Goal: Task Accomplishment & Management: Manage account settings

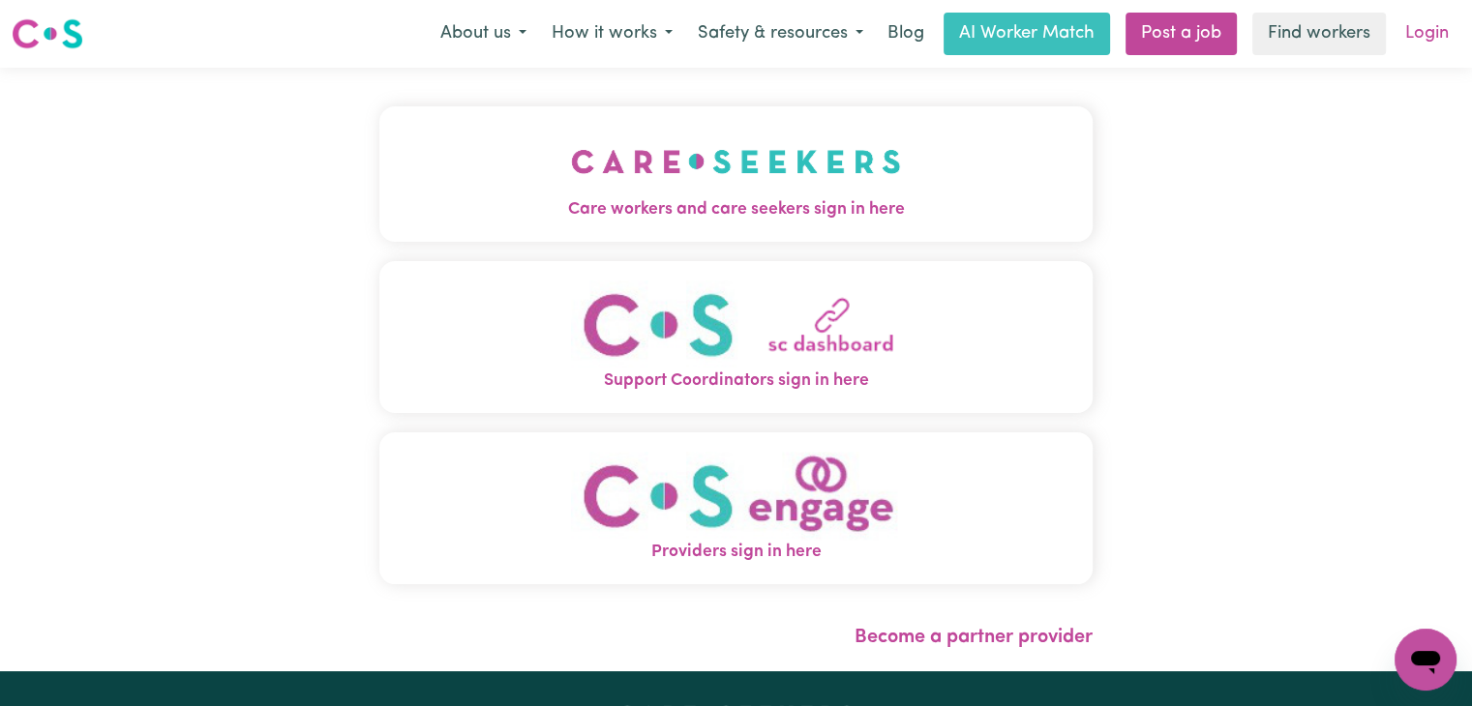
click at [1430, 32] on link "Login" at bounding box center [1426, 34] width 67 height 43
click at [719, 163] on img "Care workers and care seekers sign in here" at bounding box center [736, 162] width 330 height 72
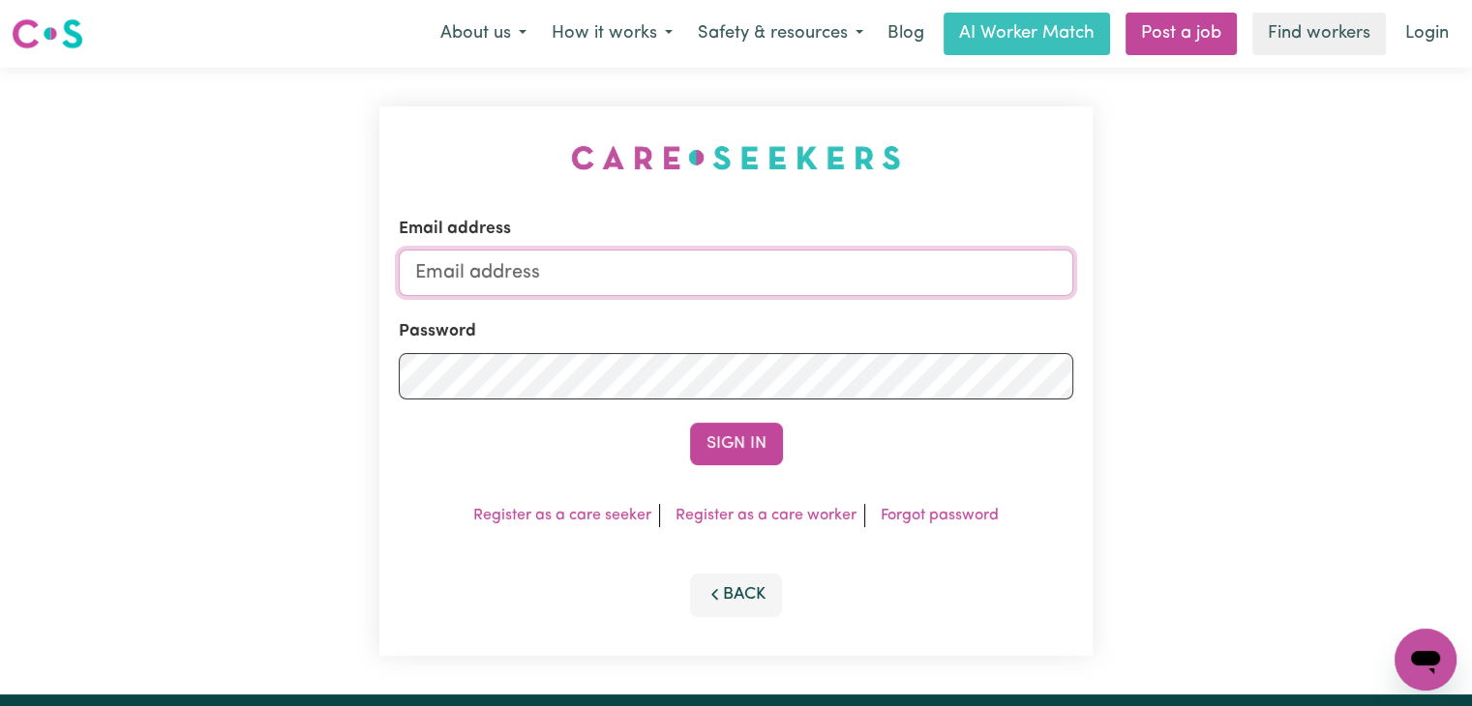
click at [484, 268] on input "Email address" at bounding box center [736, 273] width 674 height 46
type input "[EMAIL_ADDRESS][DOMAIN_NAME]"
click at [690, 423] on button "Sign In" at bounding box center [736, 444] width 93 height 43
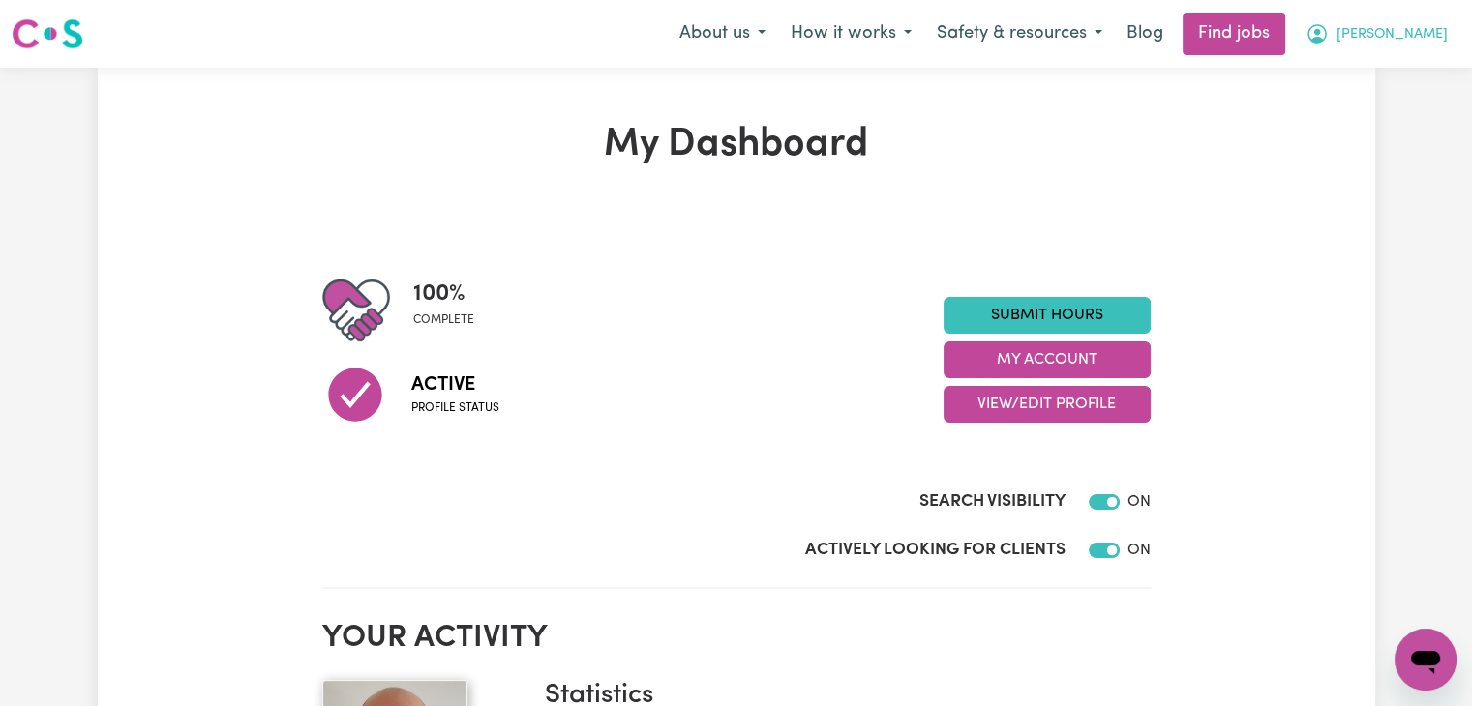
click at [1428, 33] on span "[PERSON_NAME]" at bounding box center [1391, 34] width 111 height 21
click at [1378, 75] on link "My Account" at bounding box center [1382, 75] width 153 height 37
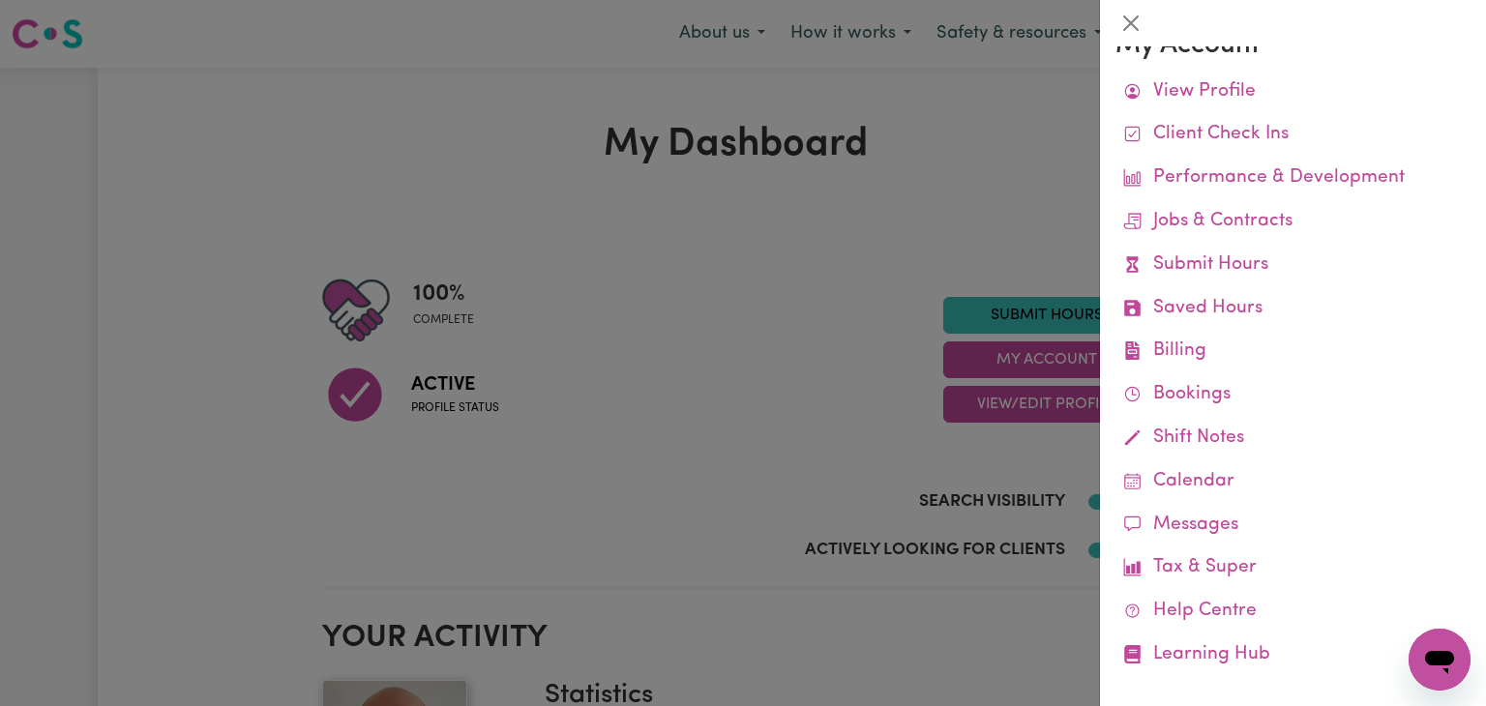
scroll to position [49, 0]
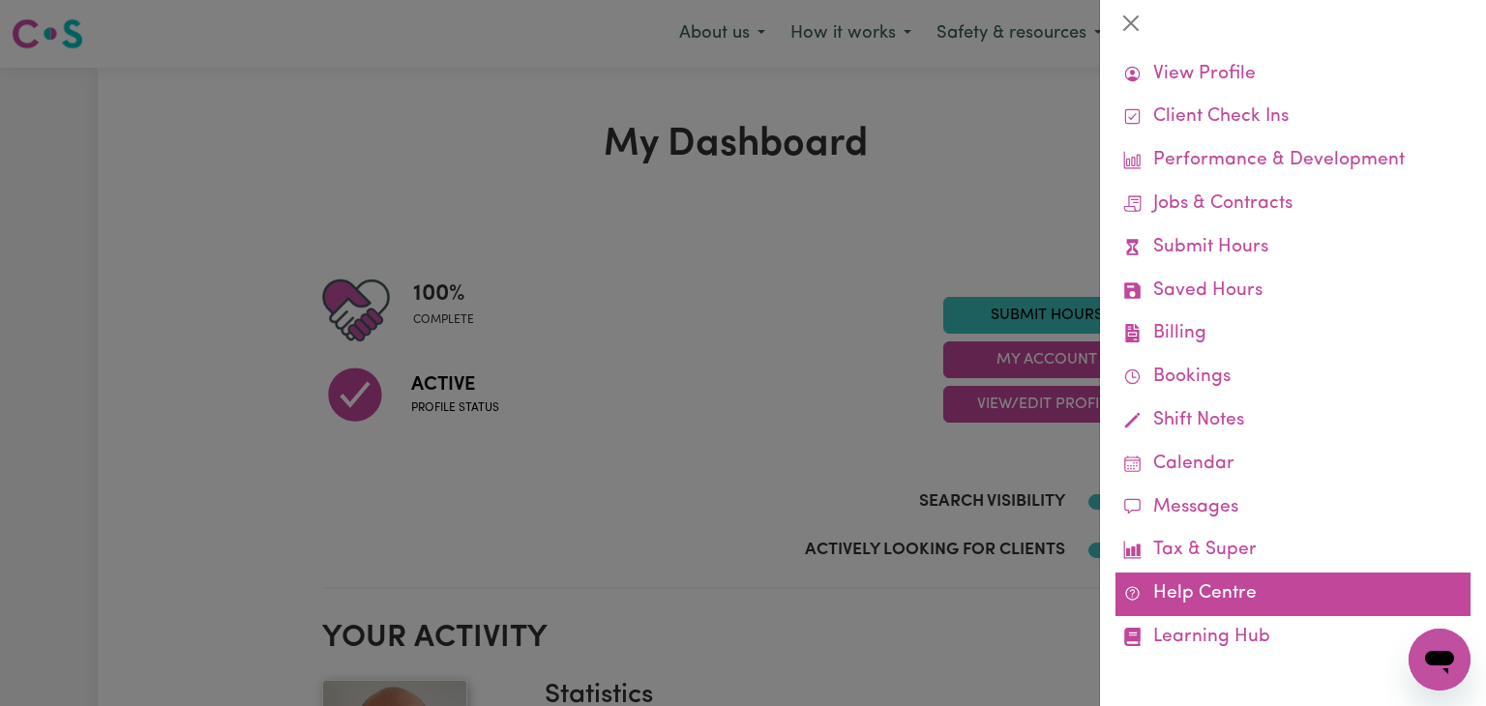
click at [1207, 593] on link "Help Centre" at bounding box center [1293, 595] width 355 height 44
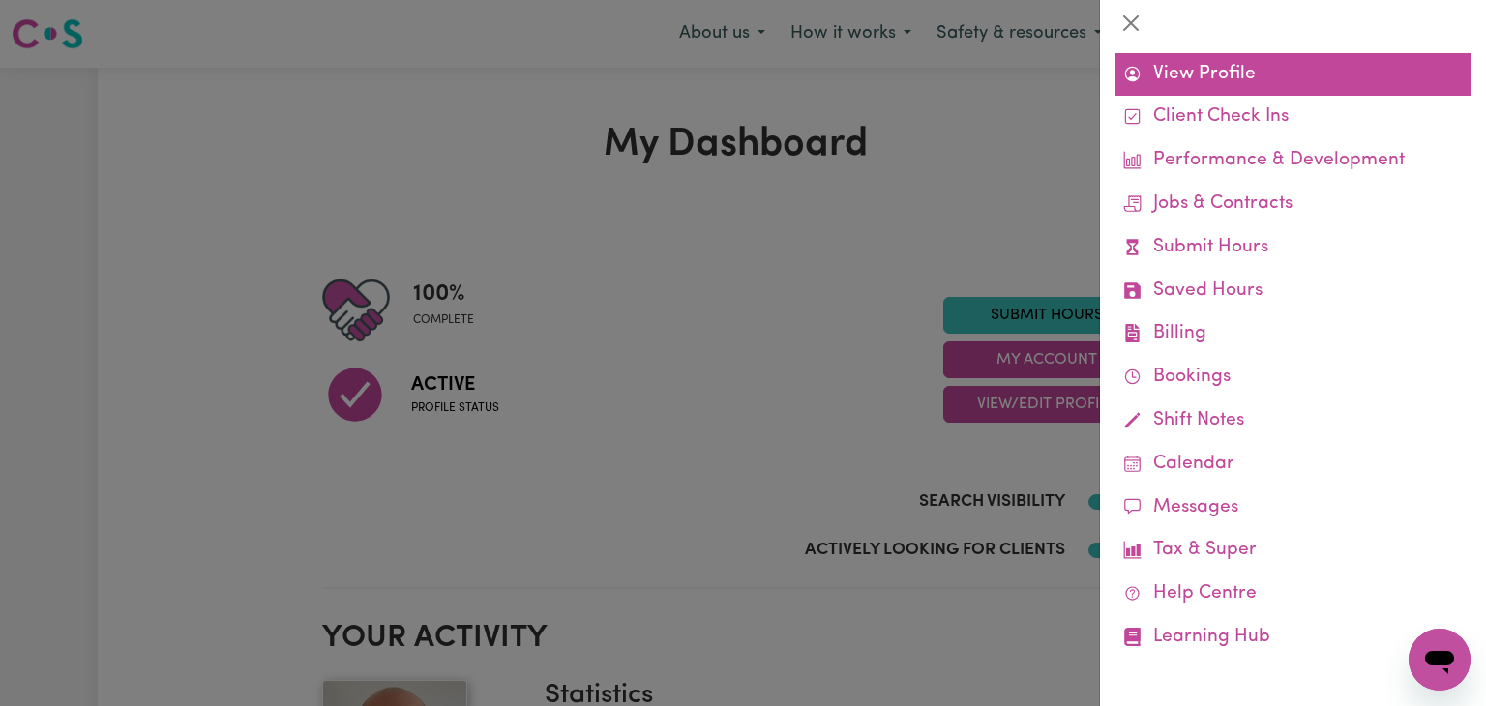
click at [1210, 70] on link "View Profile" at bounding box center [1293, 75] width 355 height 44
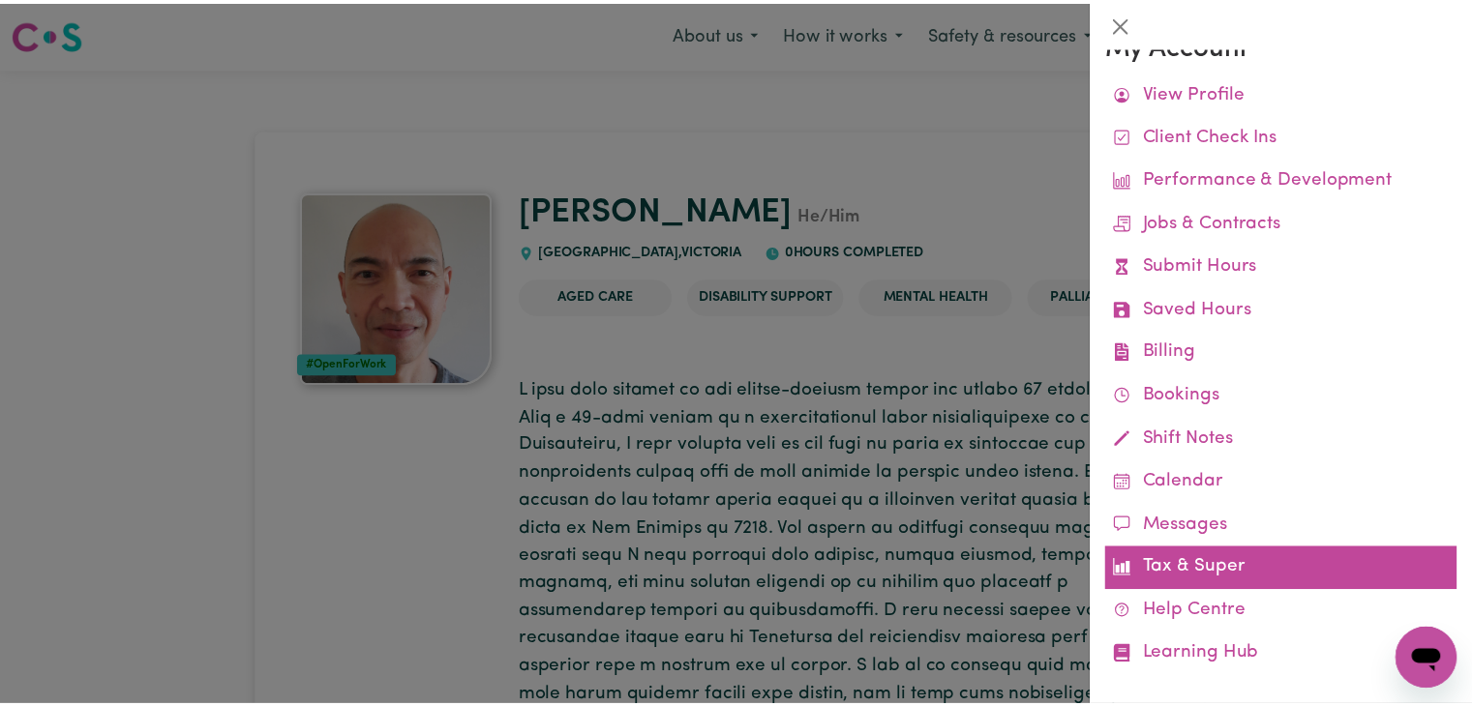
scroll to position [49, 0]
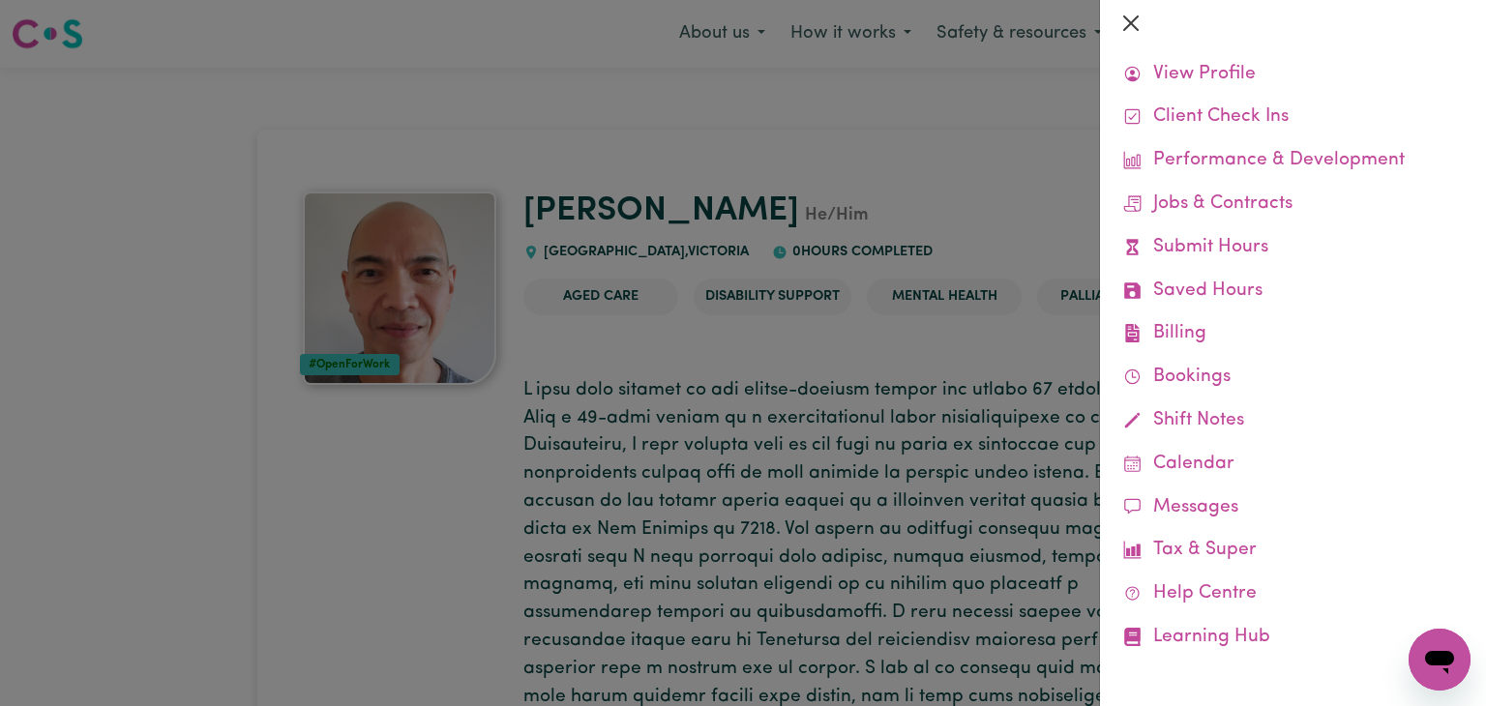
click at [1146, 20] on div at bounding box center [1293, 23] width 386 height 46
click at [1132, 20] on button "Close" at bounding box center [1131, 23] width 31 height 31
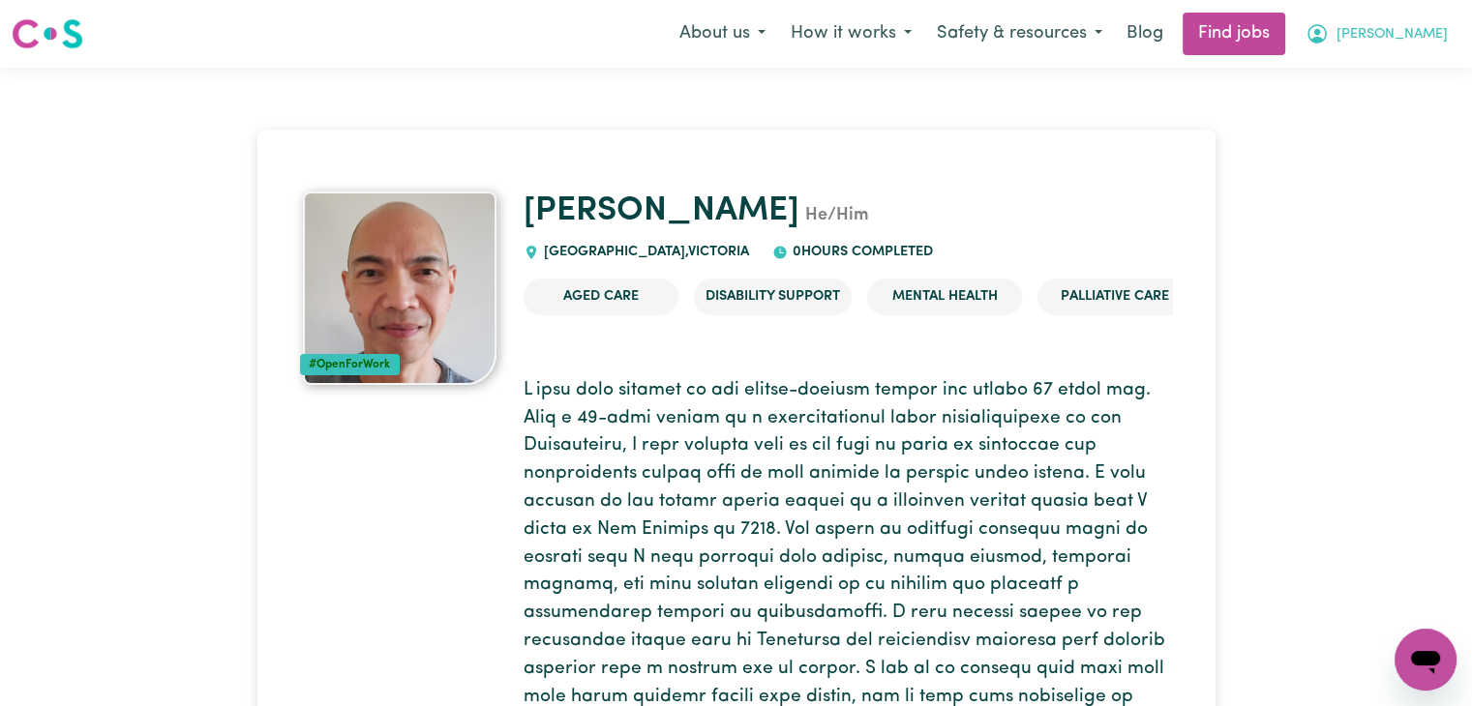
click at [1429, 36] on span "[PERSON_NAME]" at bounding box center [1391, 34] width 111 height 21
click at [1388, 115] on link "My Dashboard" at bounding box center [1382, 111] width 153 height 37
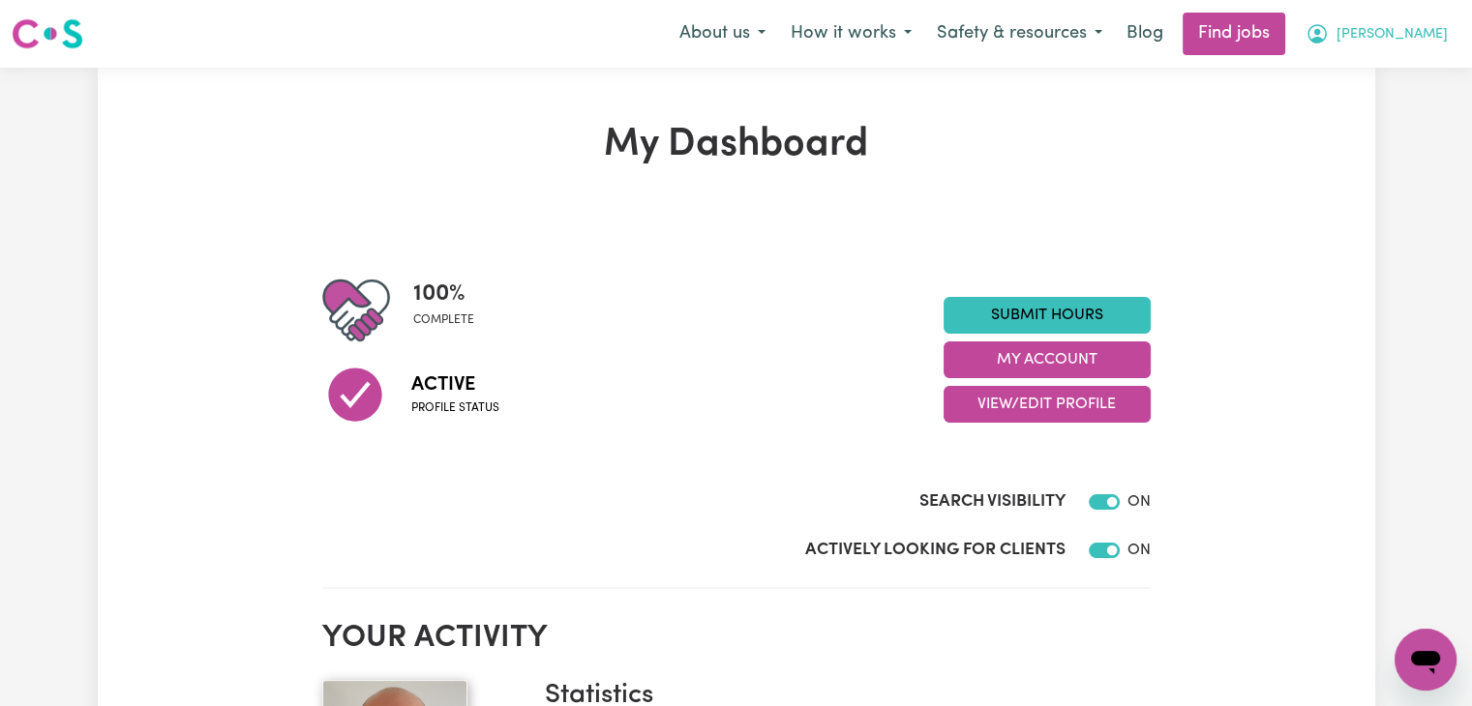
click at [1434, 35] on span "[PERSON_NAME]" at bounding box center [1391, 34] width 111 height 21
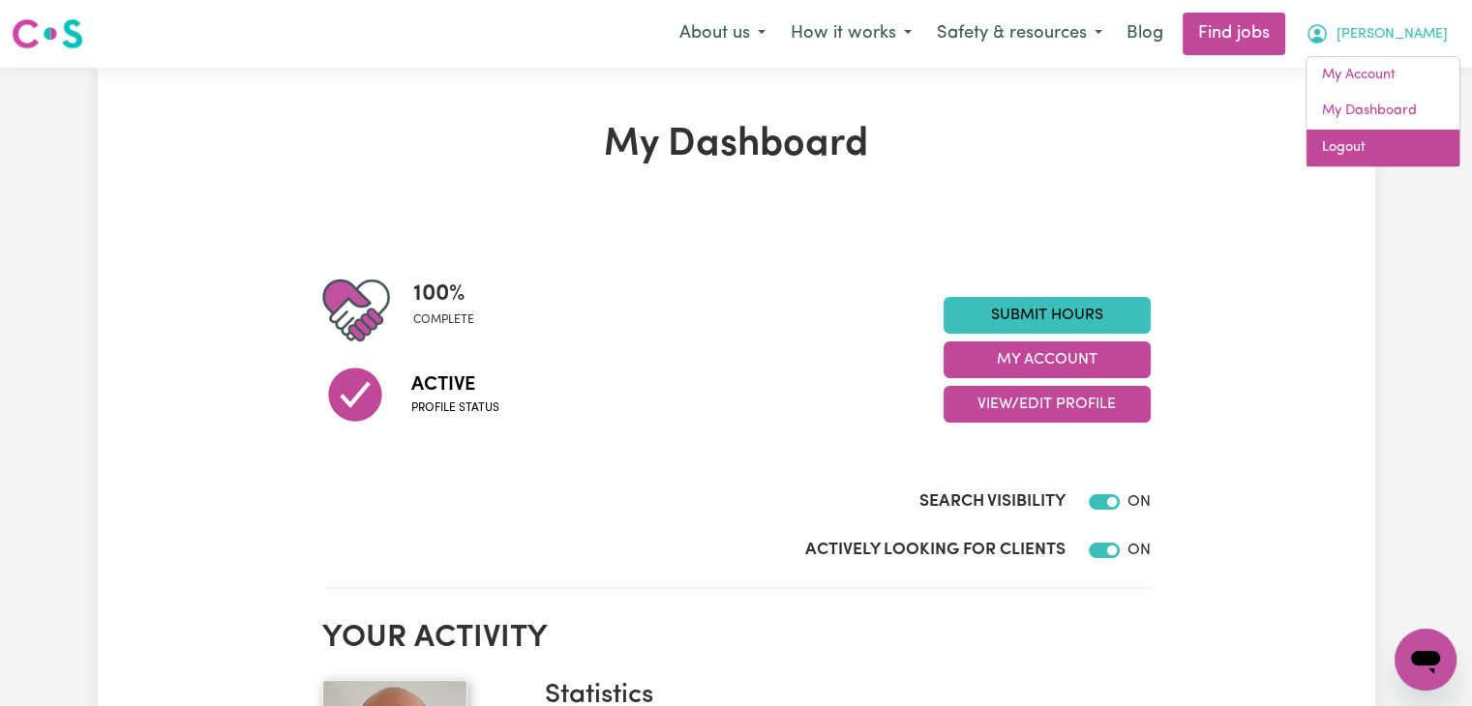
click at [1334, 150] on link "Logout" at bounding box center [1382, 148] width 153 height 37
